Goal: Book appointment/travel/reservation

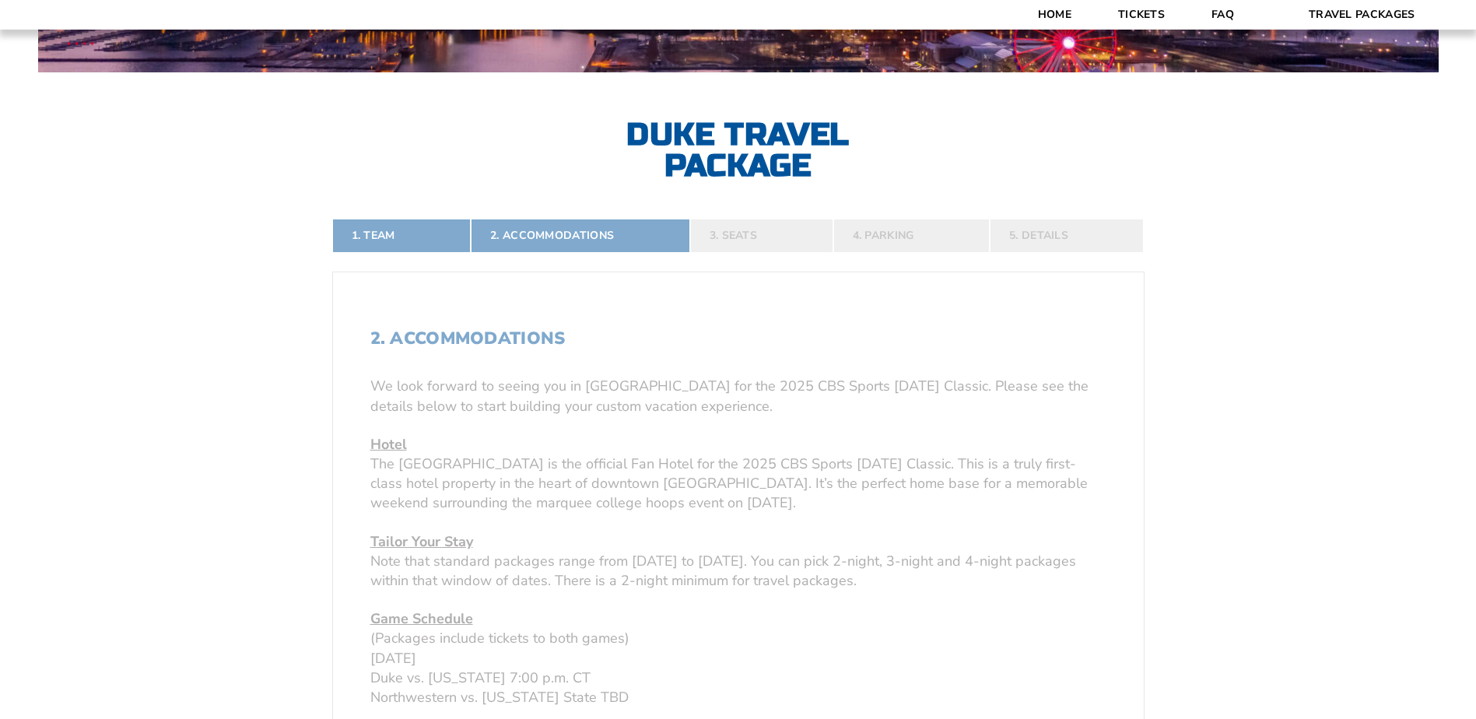
scroll to position [389, 0]
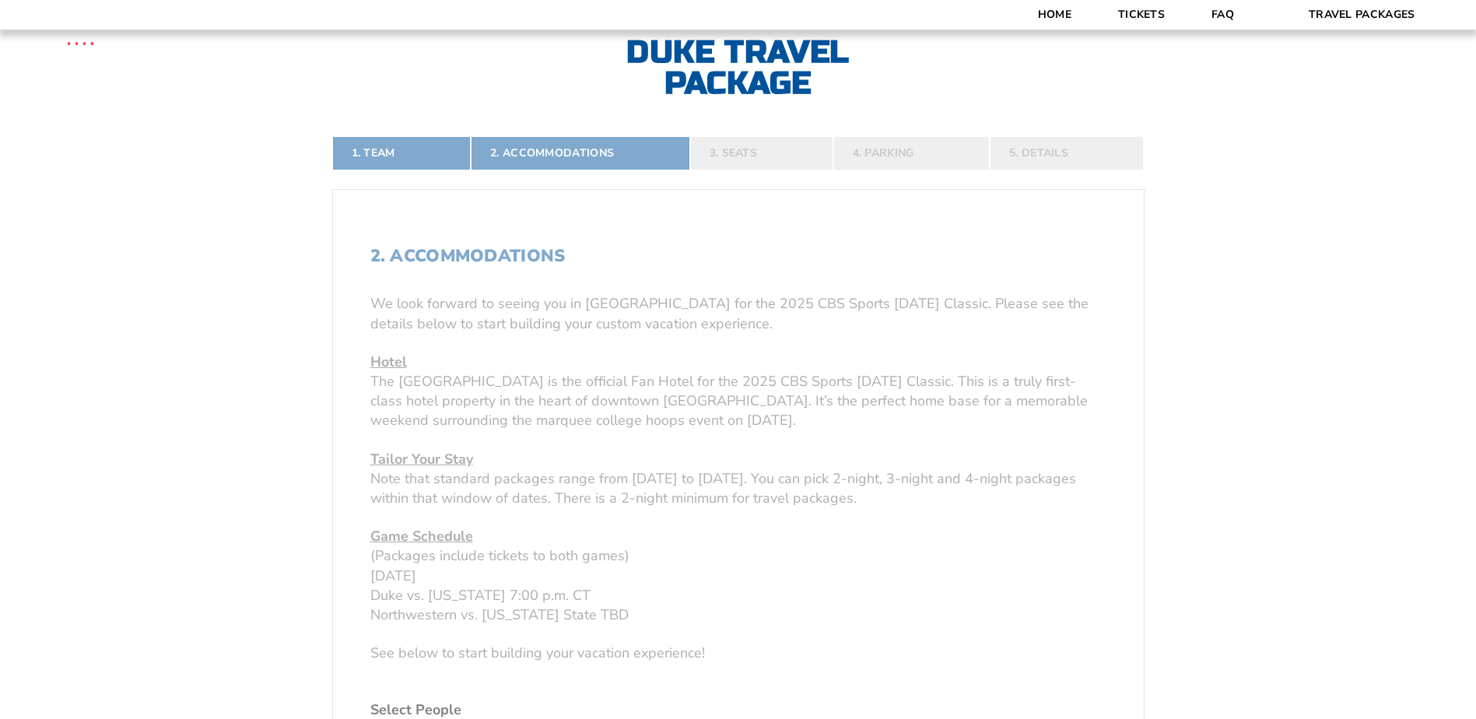
click at [759, 156] on form "[US_STATE] [US_STATE] Travel Package [PERSON_NAME] Travel Package [GEOGRAPHIC_D…" at bounding box center [738, 607] width 1476 height 1993
click at [766, 156] on form "[US_STATE] [US_STATE] Travel Package [PERSON_NAME] Travel Package [GEOGRAPHIC_D…" at bounding box center [738, 607] width 1476 height 1993
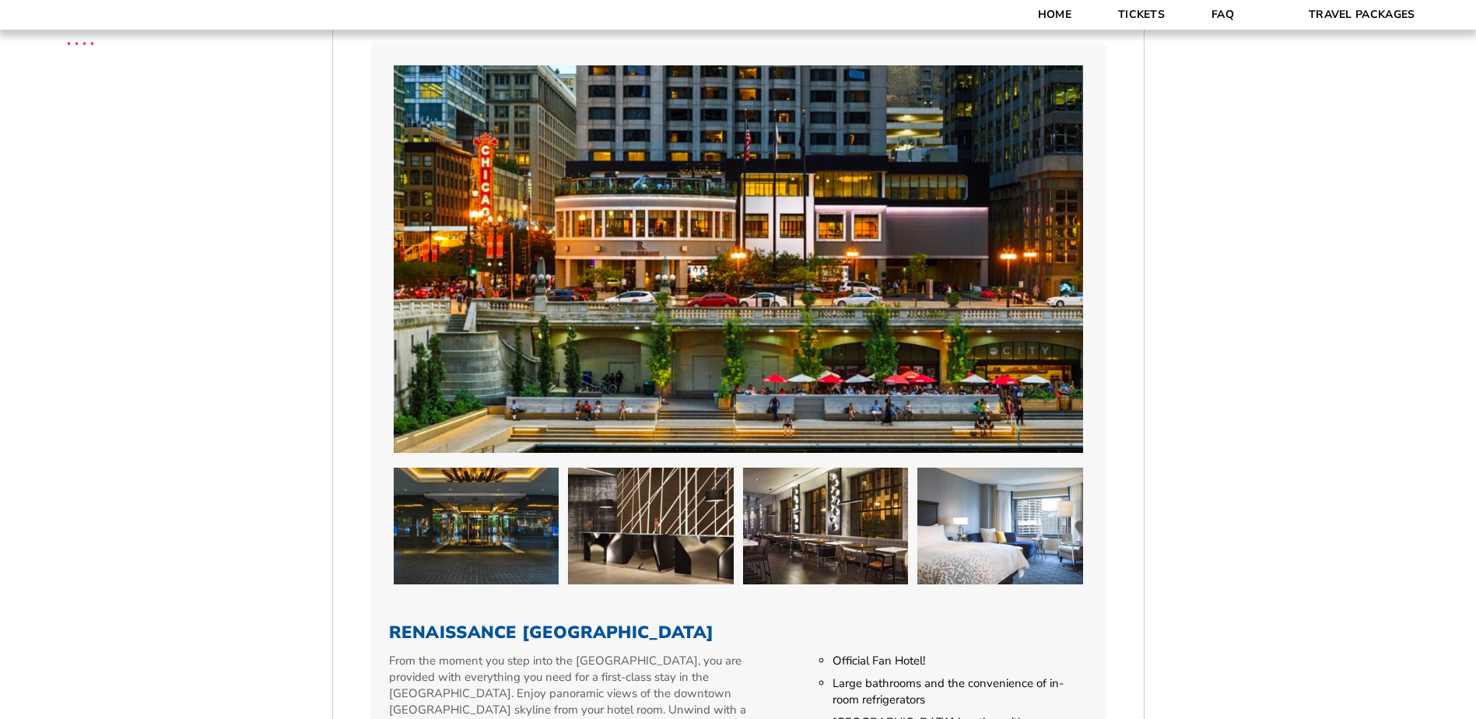
scroll to position [934, 0]
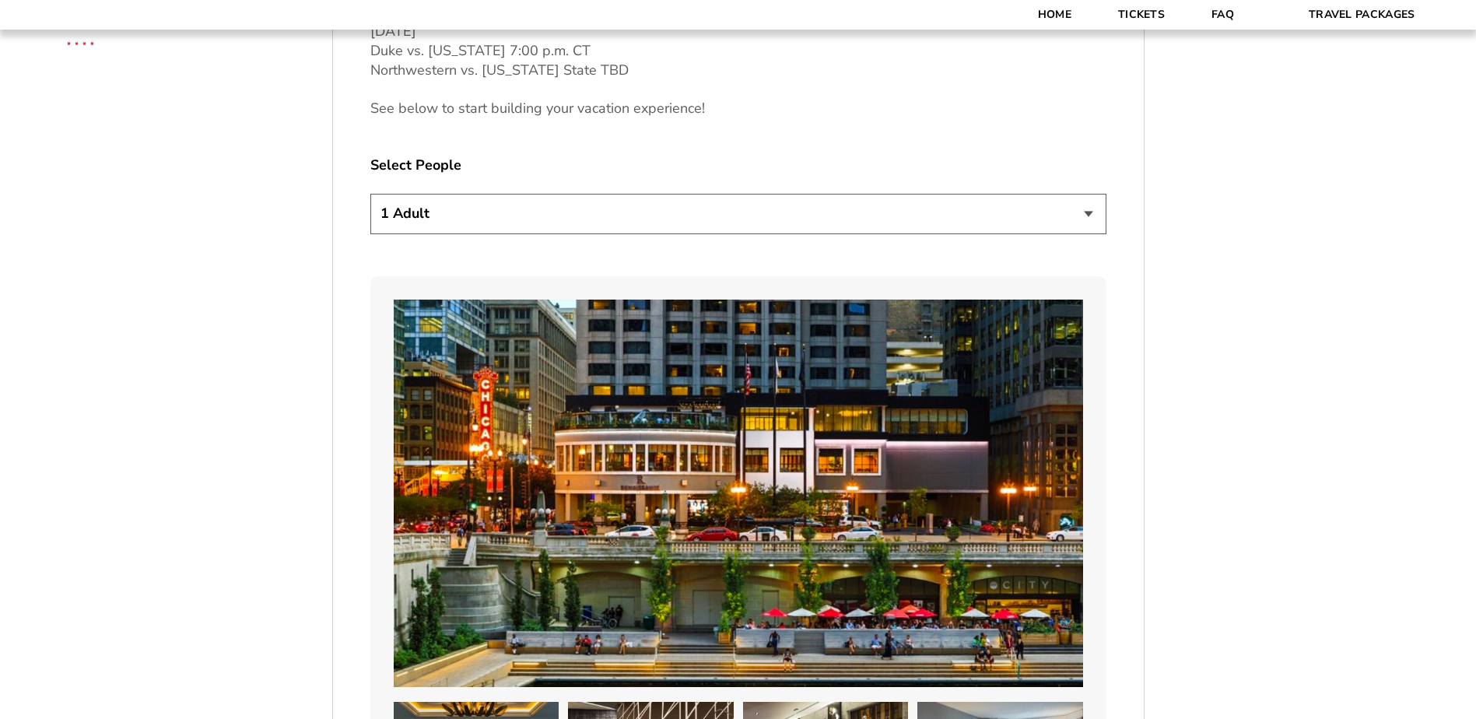
click at [1074, 212] on select "1 Adult 2 Adults 3 Adults 4 Adults 2 Adults + 1 Child 2 Adults + 2 Children 2 A…" at bounding box center [738, 214] width 736 height 40
select select "2 Adults + 2 Children"
click at [370, 194] on select "1 Adult 2 Adults 3 Adults 4 Adults 2 Adults + 1 Child 2 Adults + 2 Children 2 A…" at bounding box center [738, 214] width 736 height 40
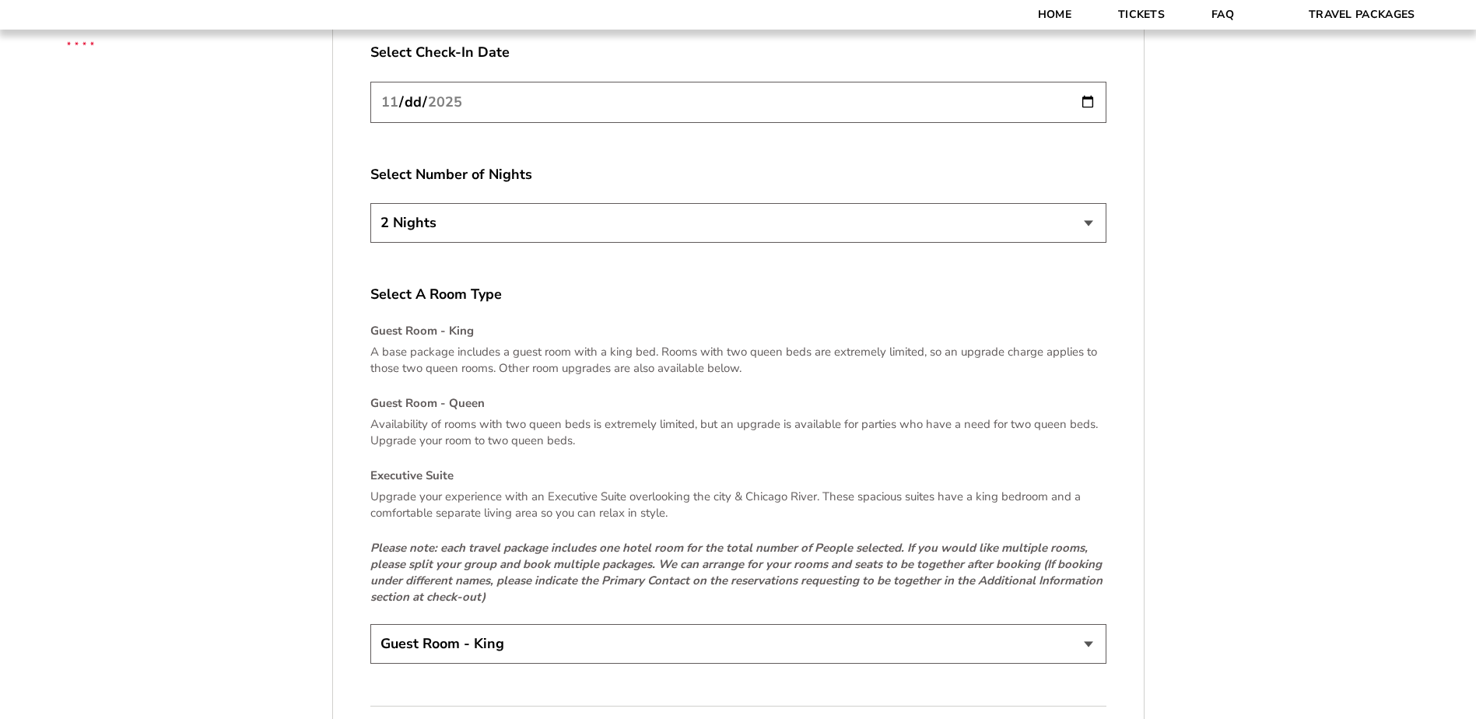
scroll to position [2179, 0]
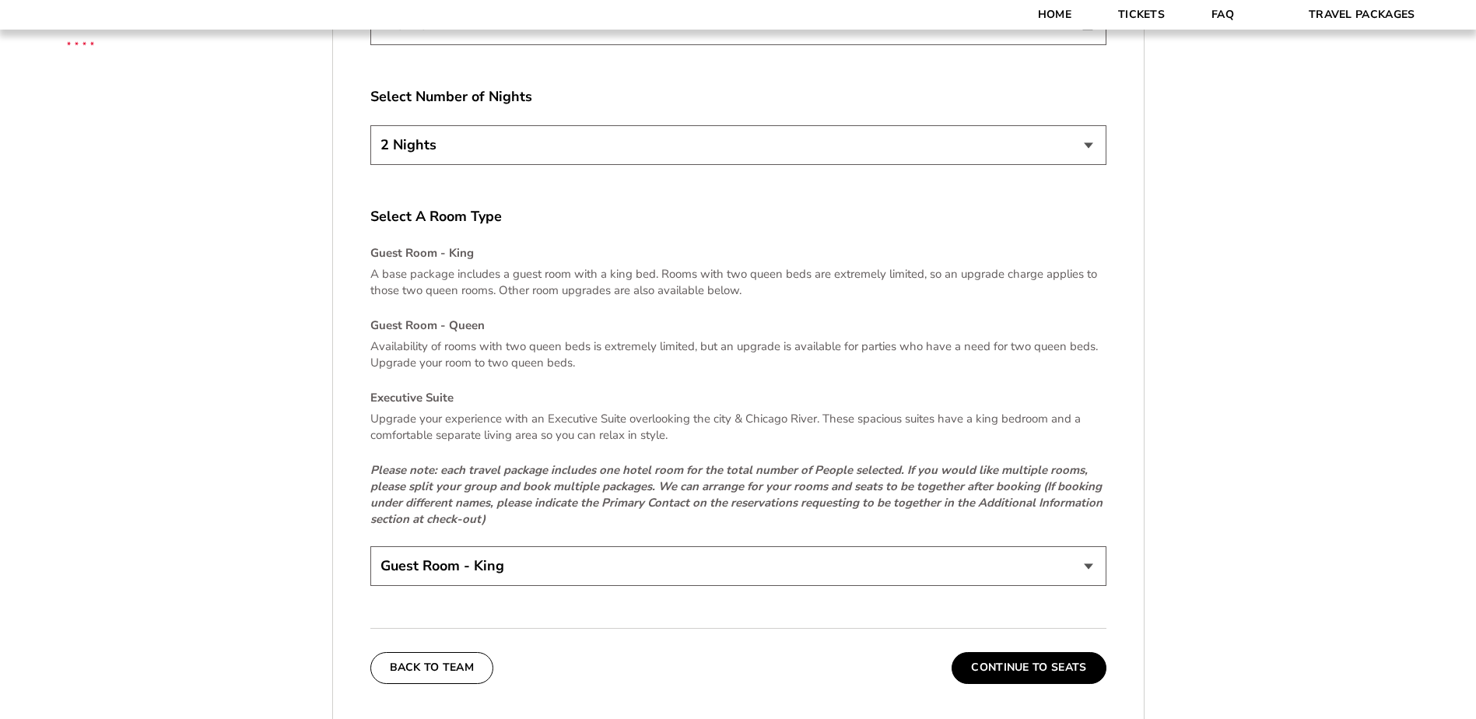
click at [623, 559] on select "Guest Room - King Guest Room - Queen (+$95 per night) Executive Suite (+$315 pe…" at bounding box center [738, 566] width 736 height 40
select select "Guest Room - Queen"
click at [370, 546] on select "Guest Room - King Guest Room - Queen (+$95 per night) Executive Suite (+$315 pe…" at bounding box center [738, 566] width 736 height 40
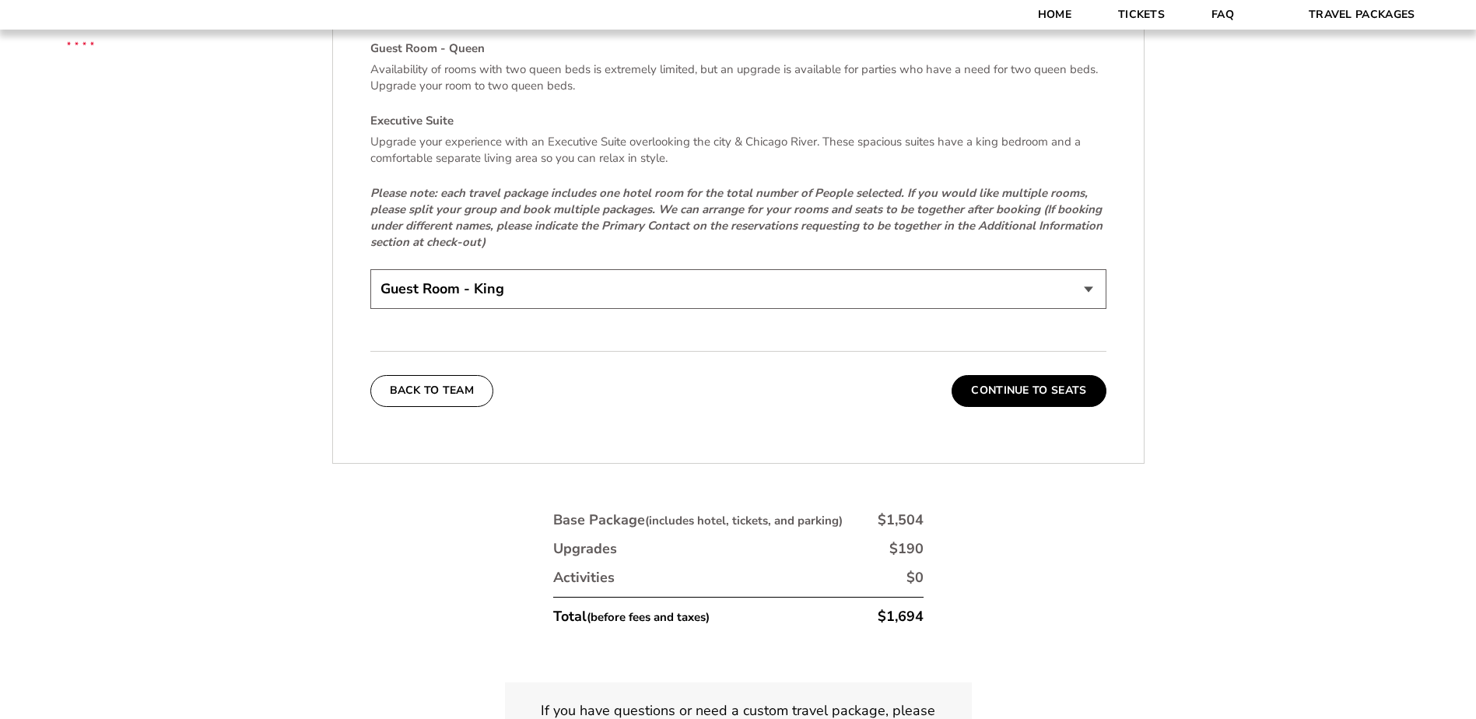
scroll to position [2491, 0]
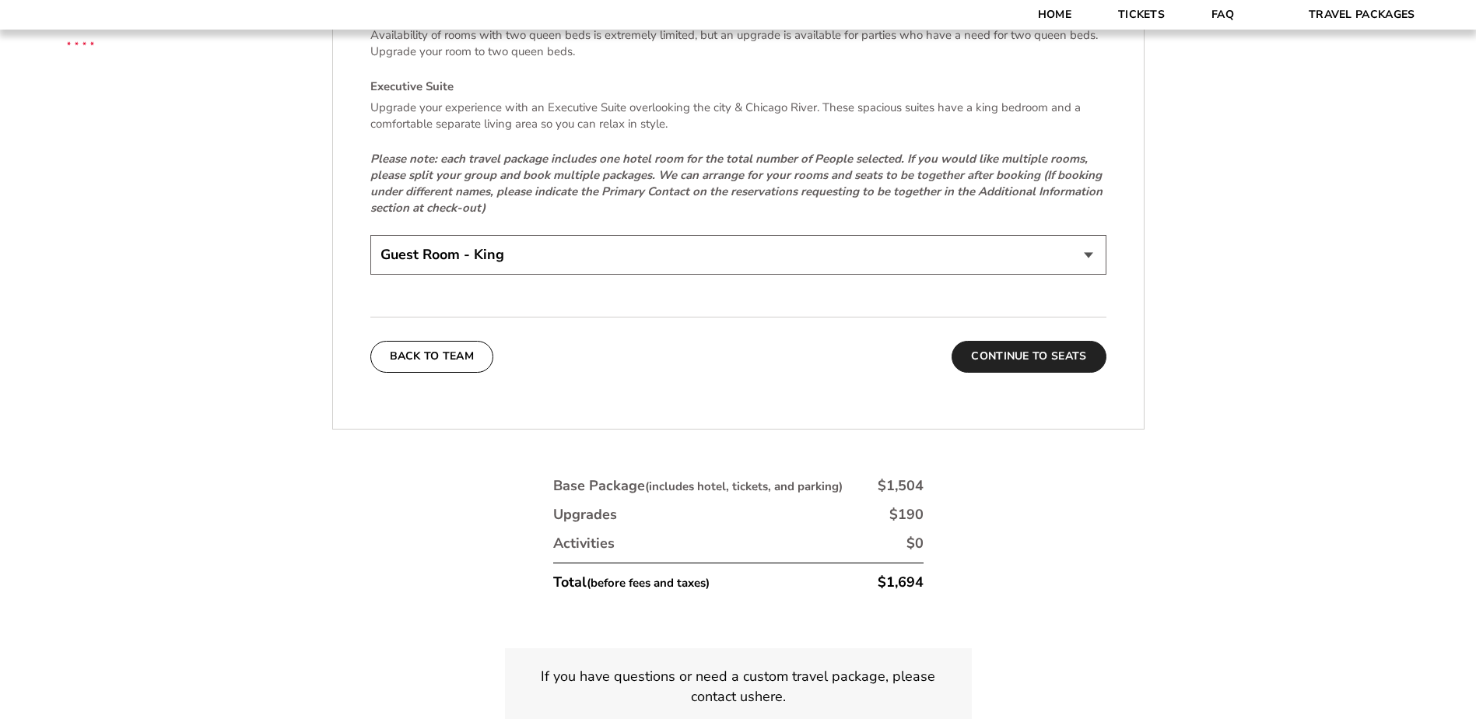
click at [979, 361] on button "Continue To Seats" at bounding box center [1029, 356] width 154 height 31
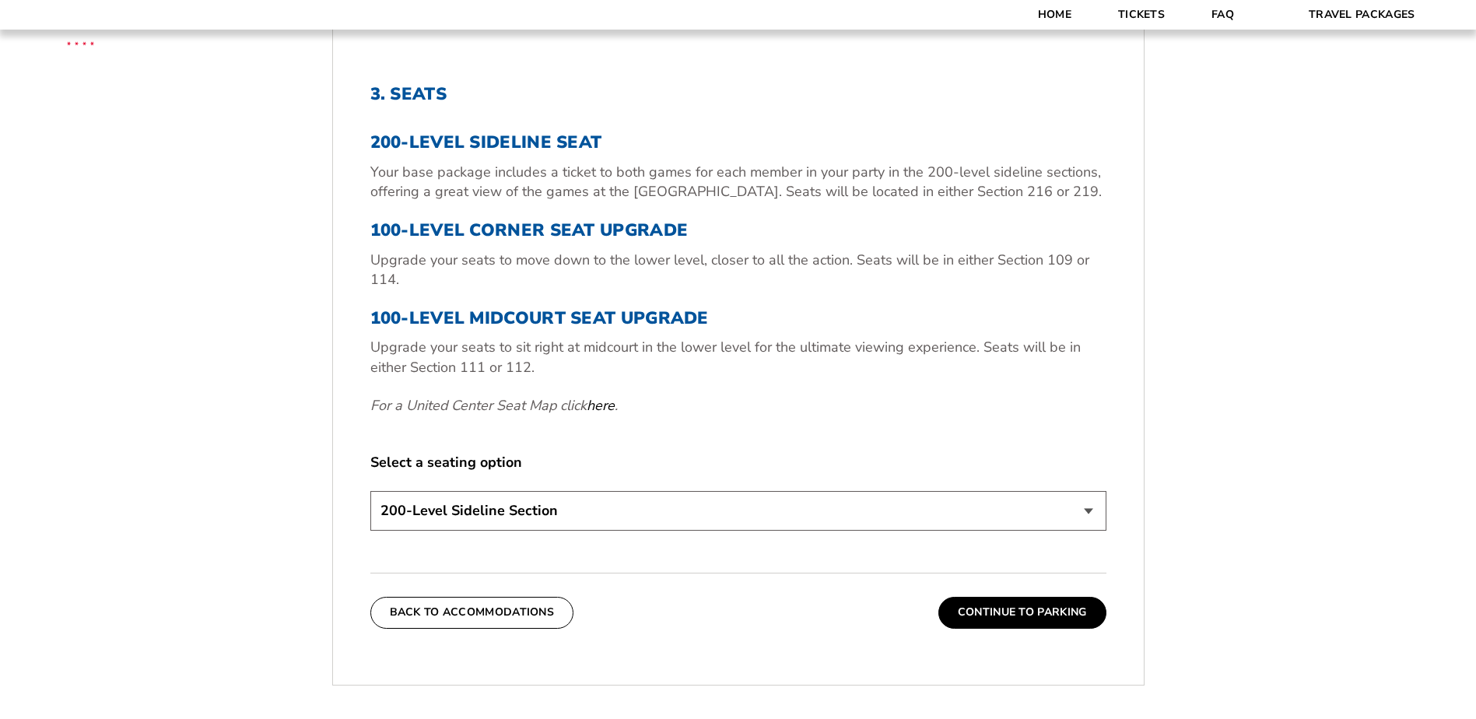
scroll to position [574, 0]
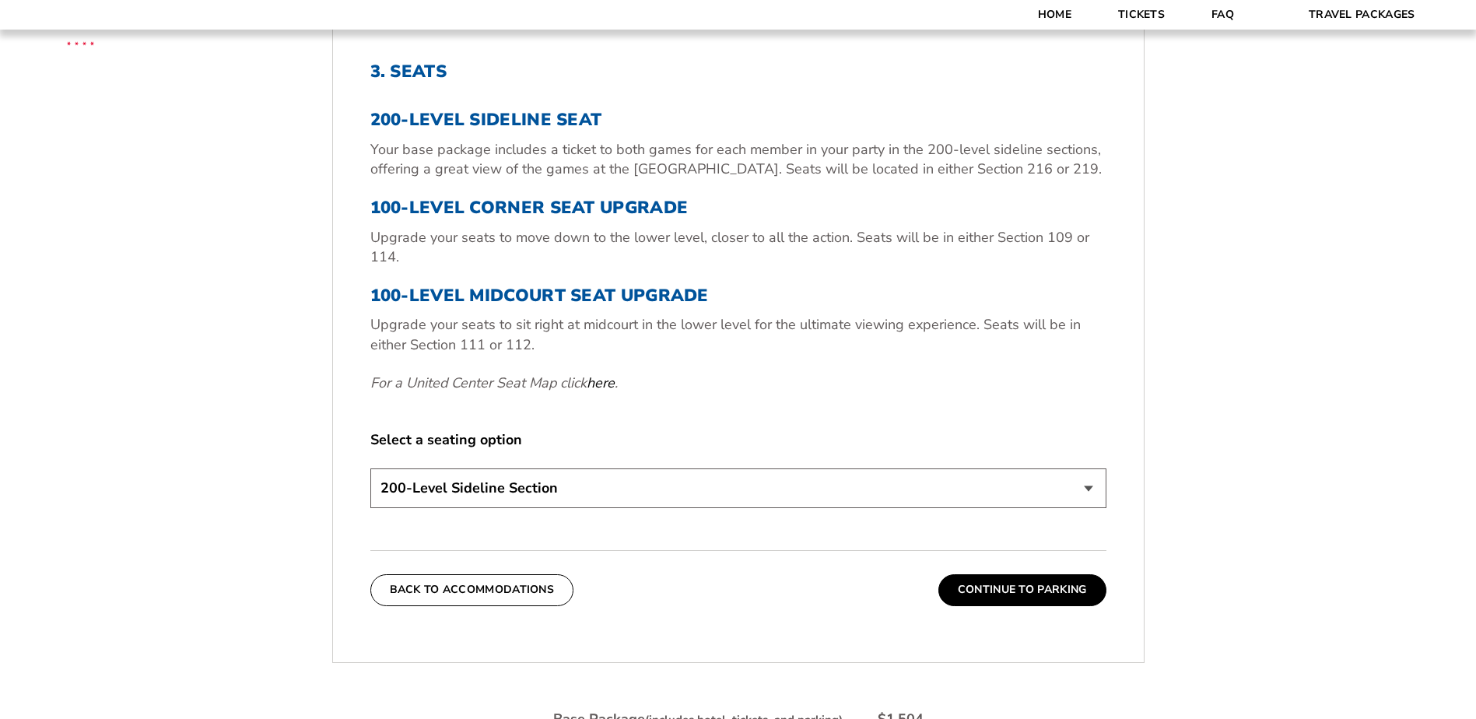
click at [558, 495] on select "200-Level Sideline Section 100-Level Corner Seat Upgrade (+$80 per person) 100-…" at bounding box center [738, 489] width 736 height 40
select select "100-Level Corner Seat Upgrade"
click at [370, 469] on select "200-Level Sideline Section 100-Level Corner Seat Upgrade (+$80 per person) 100-…" at bounding box center [738, 489] width 736 height 40
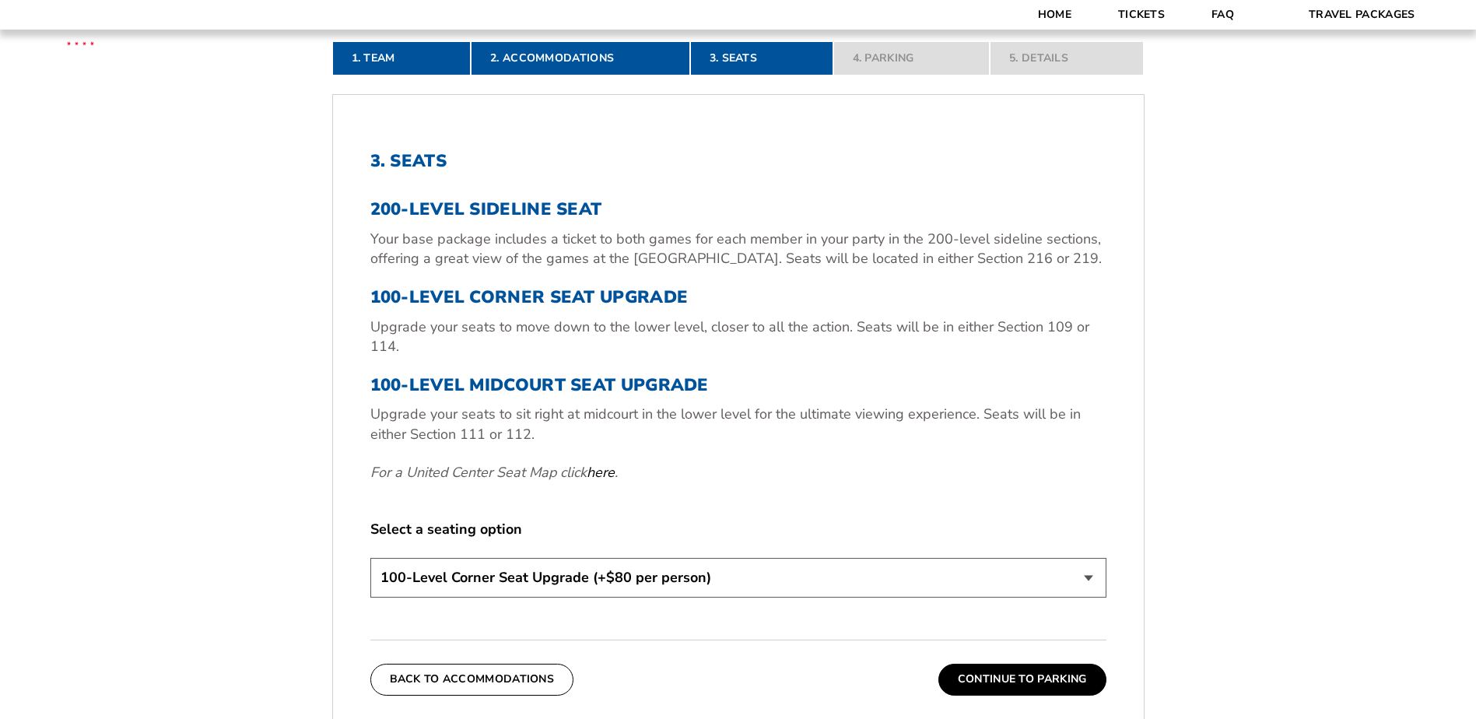
scroll to position [496, 0]
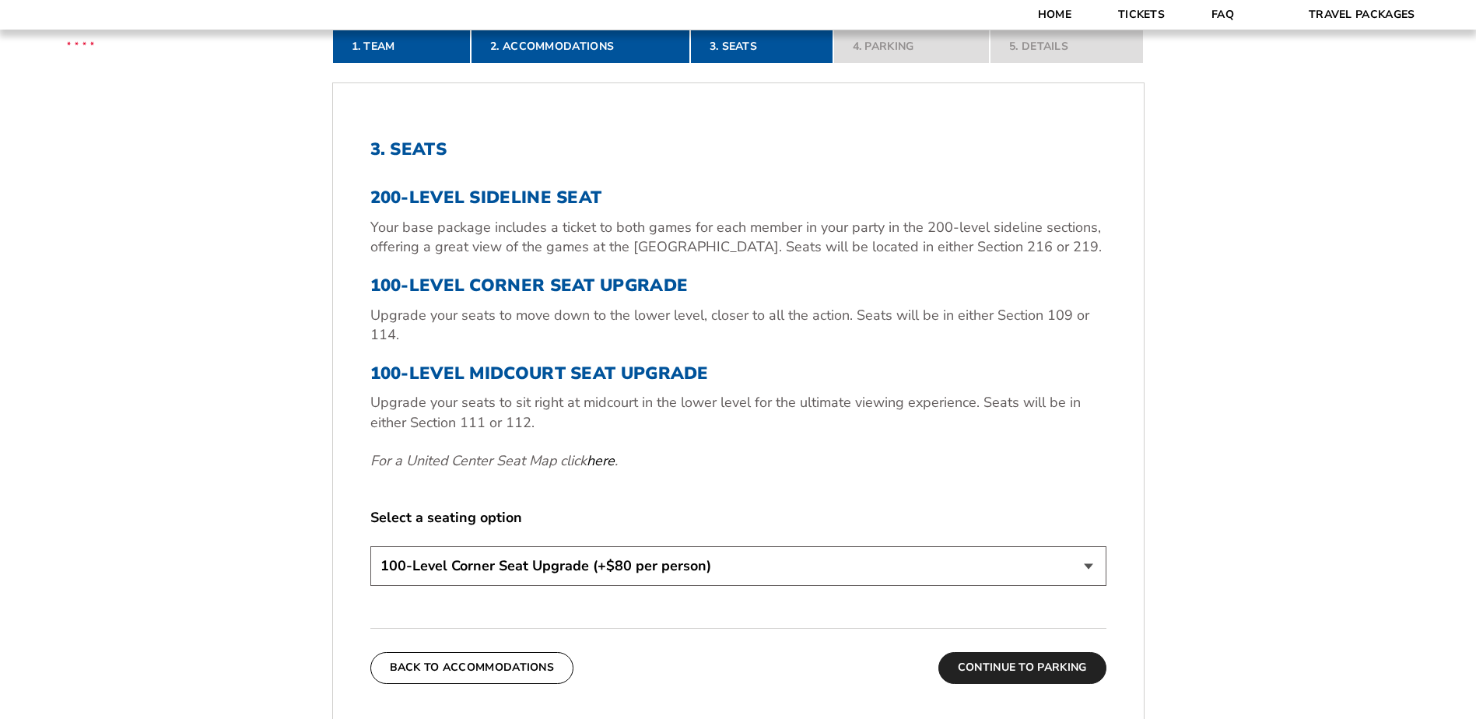
click at [1007, 665] on button "Continue To Parking" at bounding box center [1023, 667] width 168 height 31
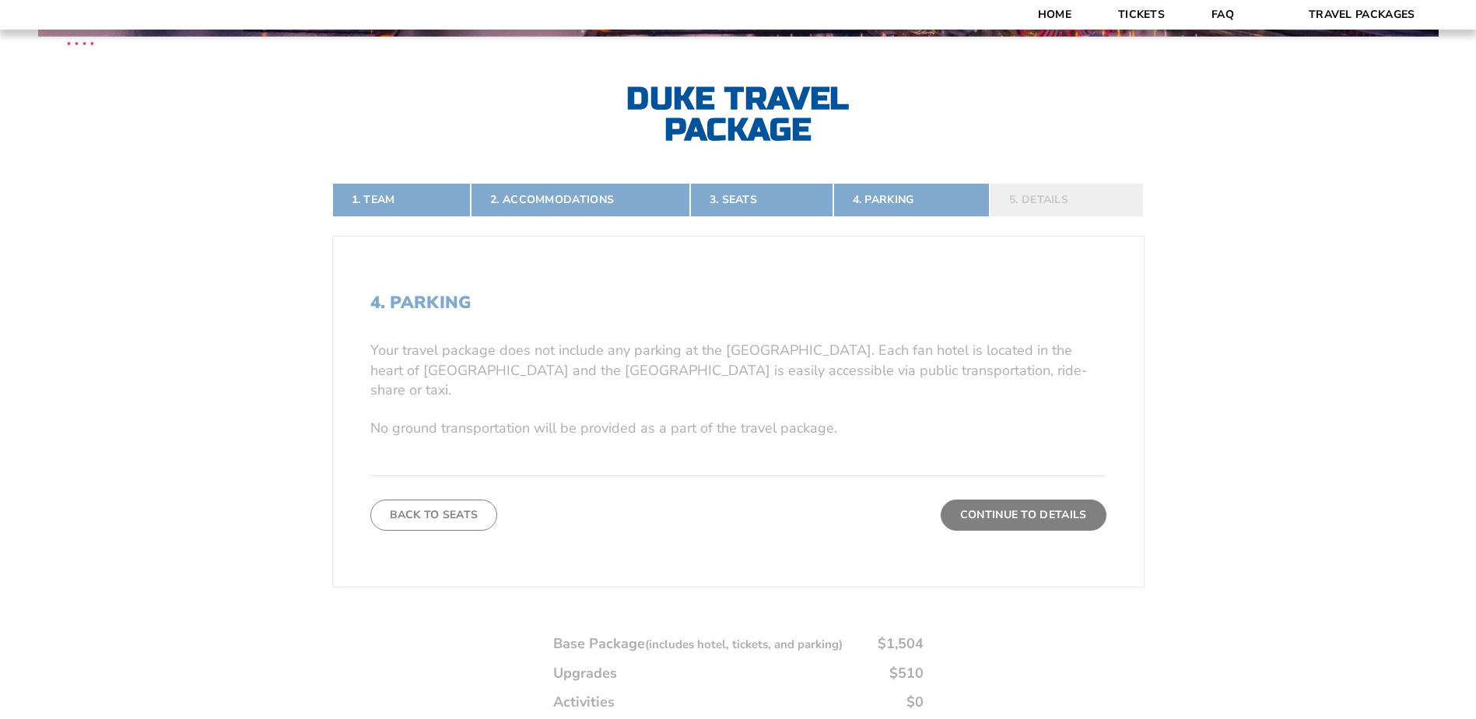
scroll to position [340, 0]
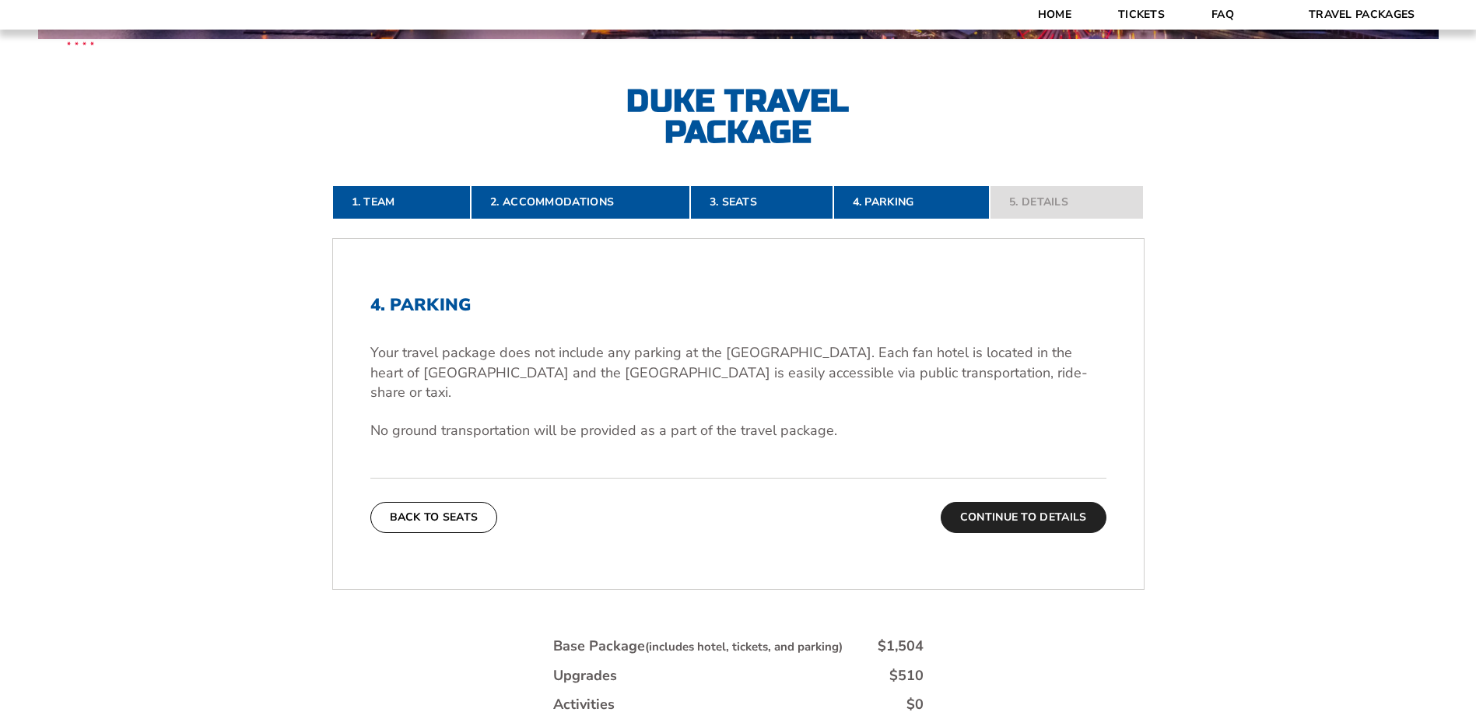
click at [993, 502] on button "Continue To Details" at bounding box center [1024, 517] width 166 height 31
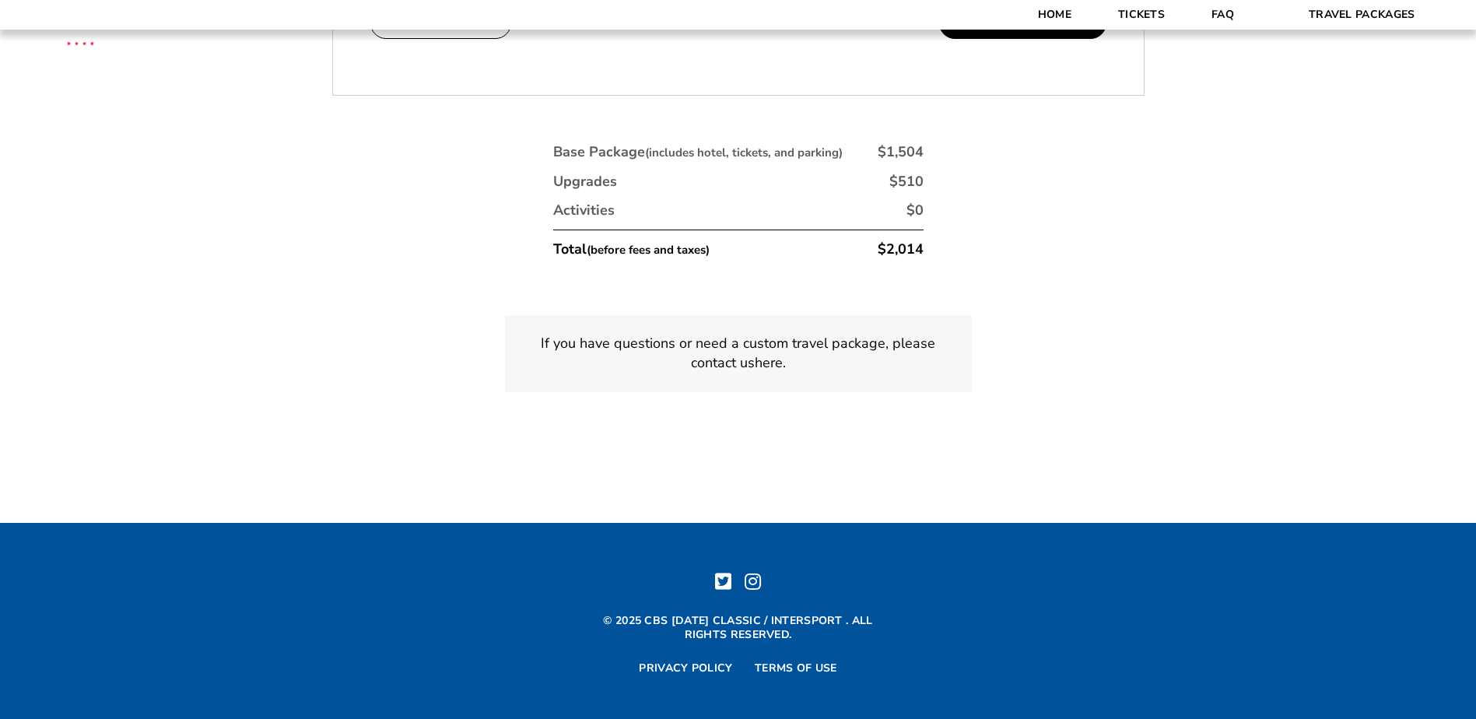
scroll to position [963, 0]
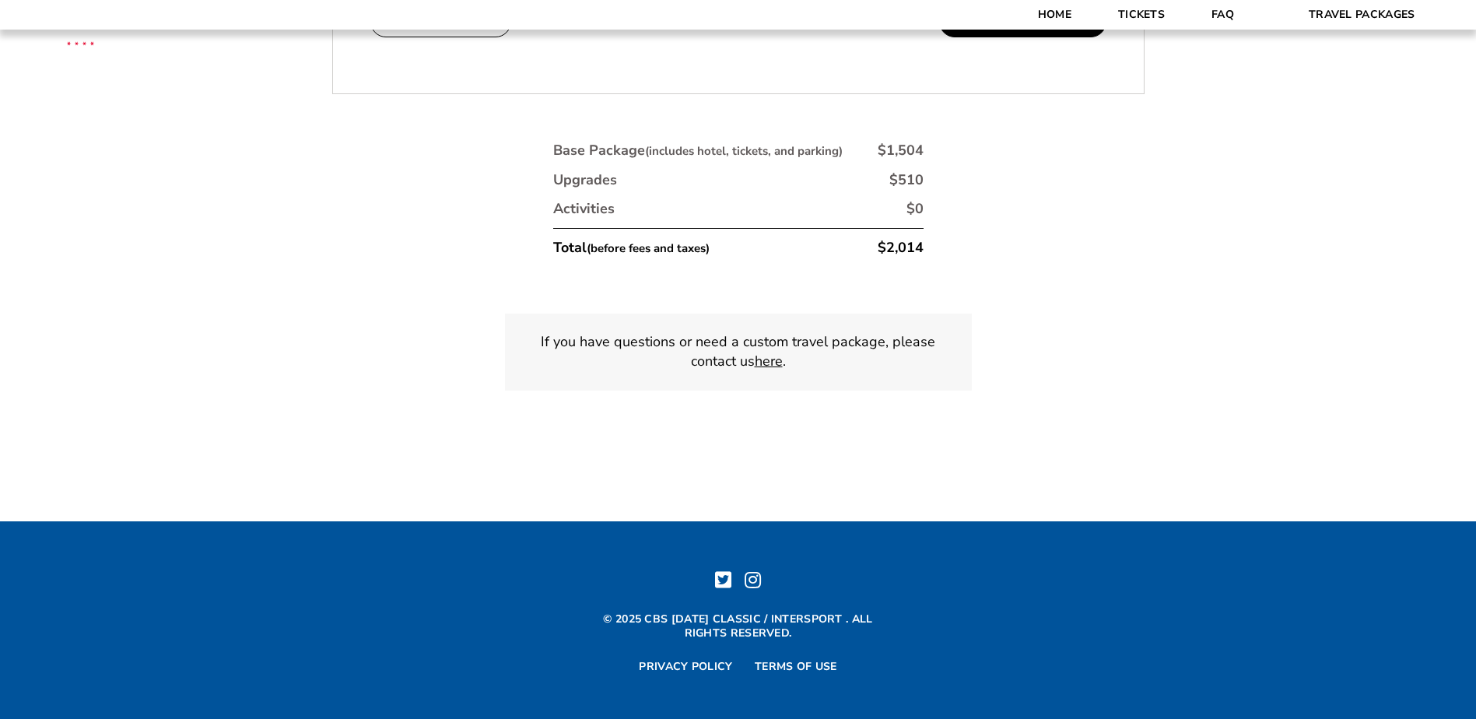
click at [769, 362] on link "here" at bounding box center [769, 361] width 28 height 19
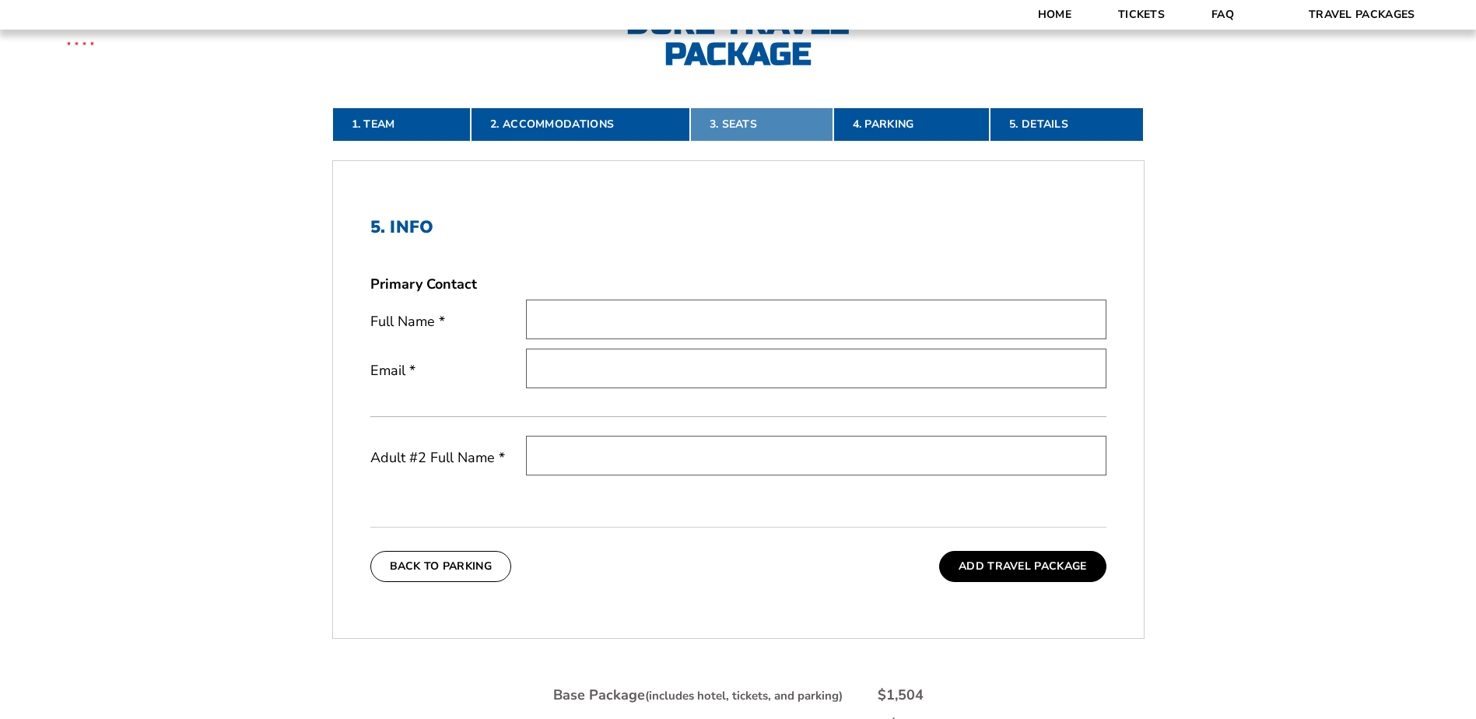
click at [750, 123] on link "3. Seats" at bounding box center [761, 124] width 143 height 34
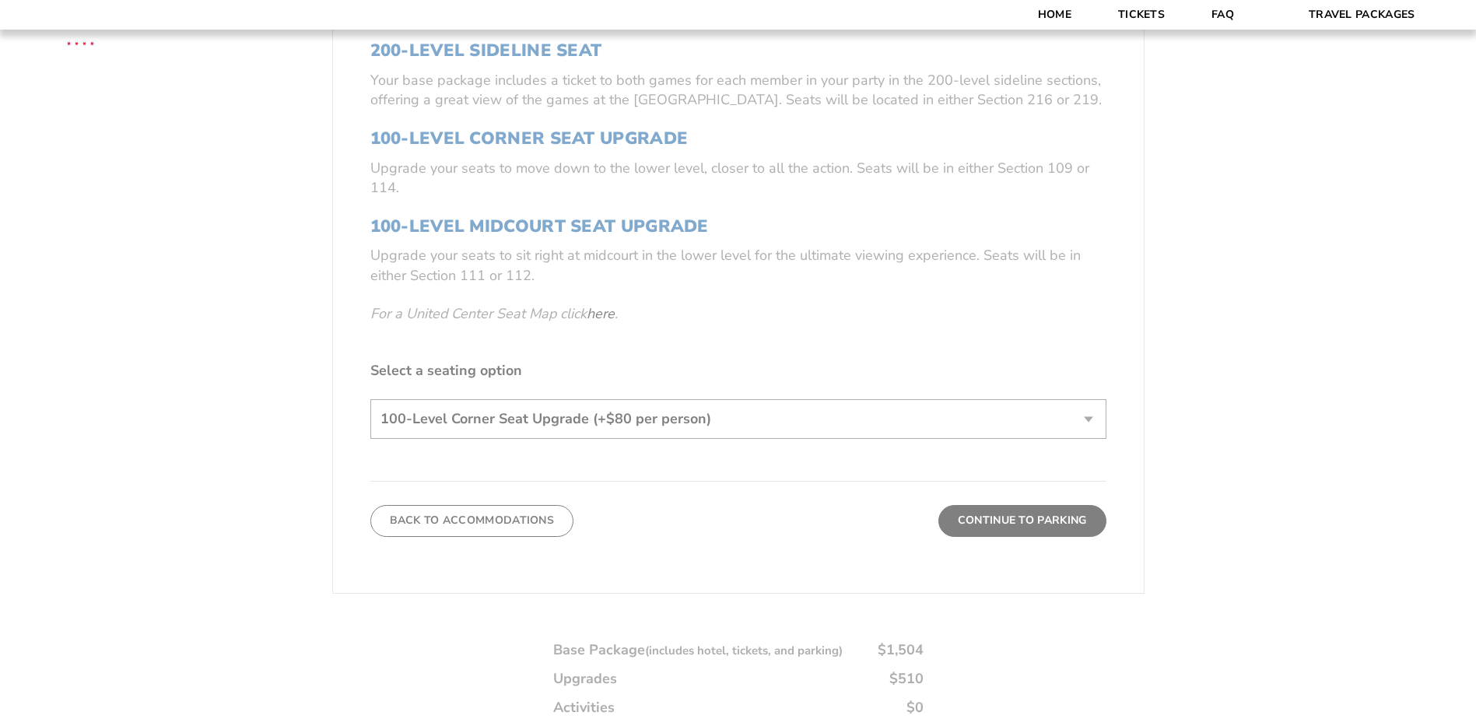
scroll to position [651, 0]
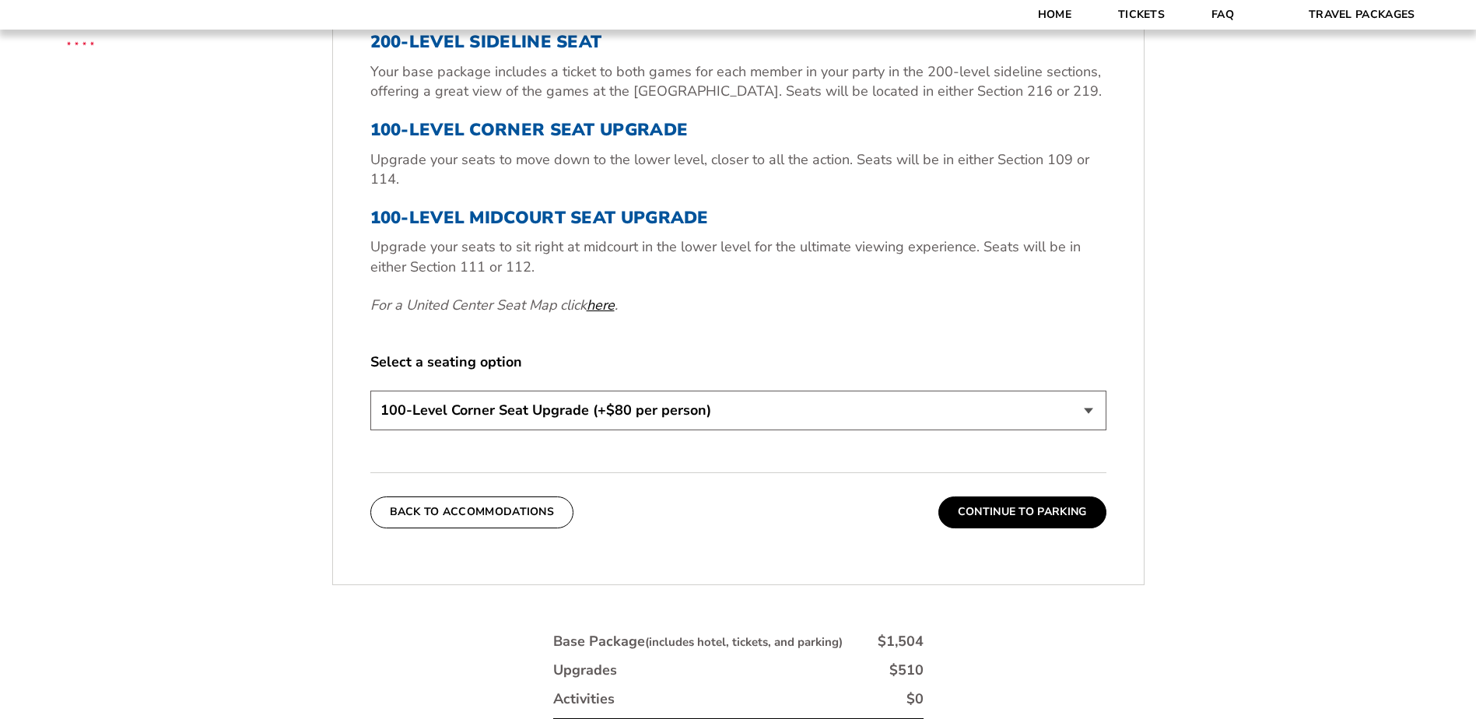
click at [598, 305] on link "here" at bounding box center [601, 305] width 28 height 19
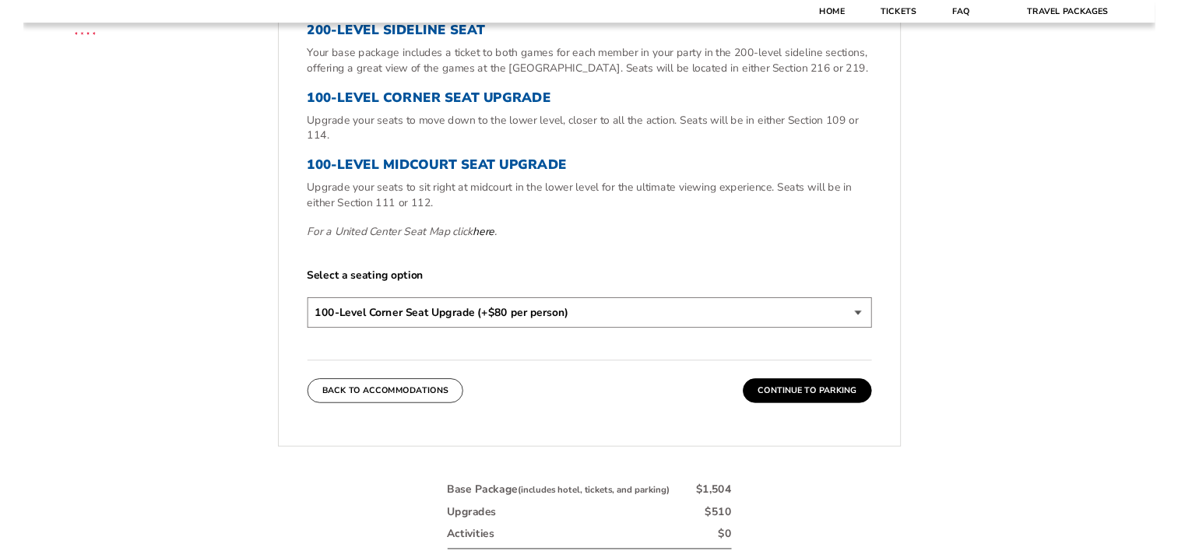
scroll to position [654, 0]
